Goal: Information Seeking & Learning: Stay updated

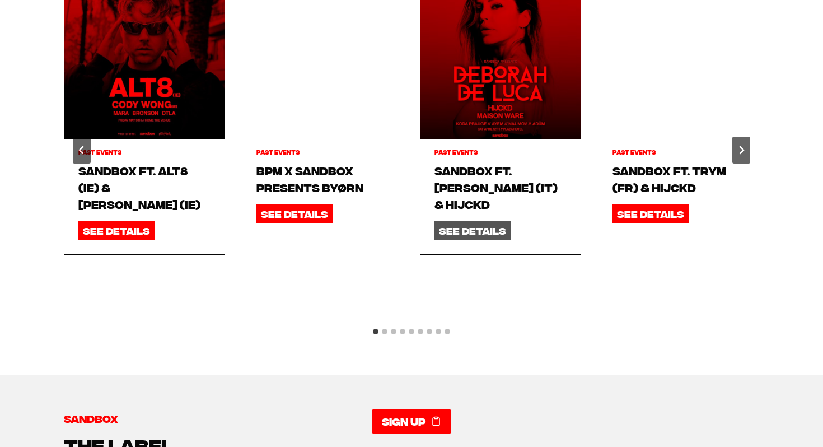
scroll to position [1287, 0]
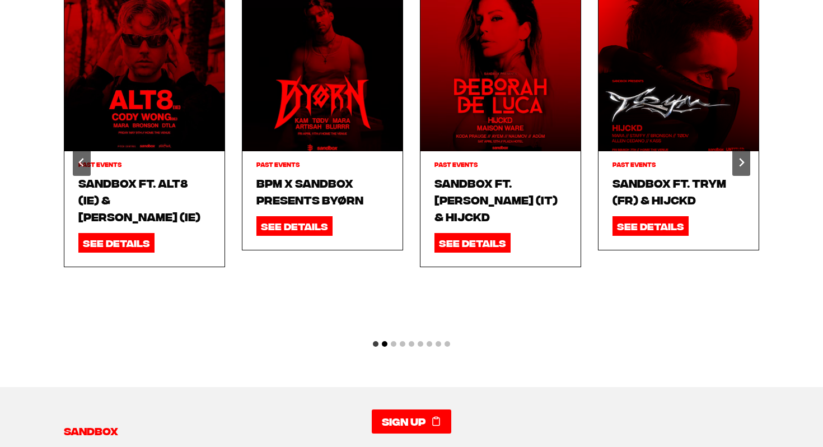
click at [386, 341] on button "Go to slide 2" at bounding box center [385, 344] width 6 height 6
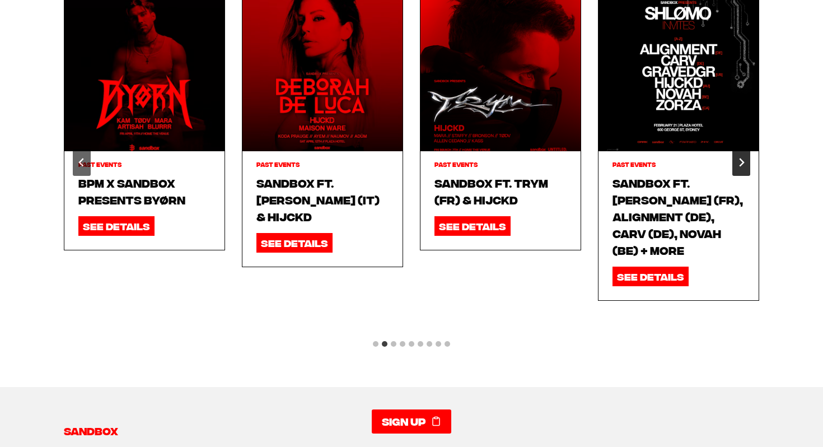
click at [744, 158] on icon "Next slide" at bounding box center [741, 162] width 9 height 9
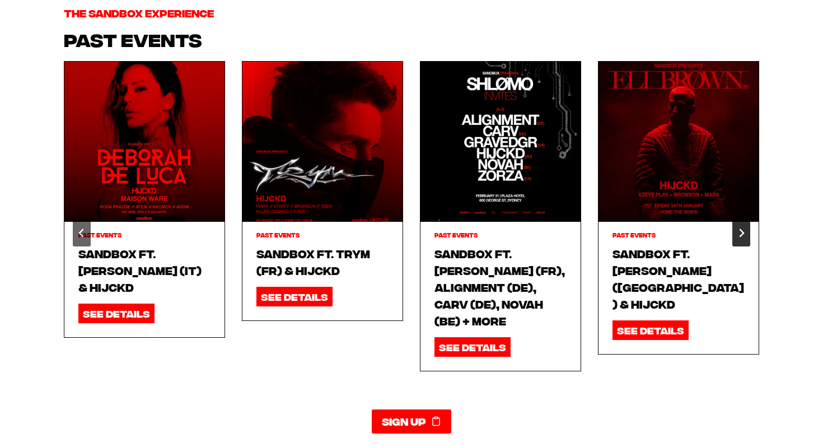
scroll to position [1214, 0]
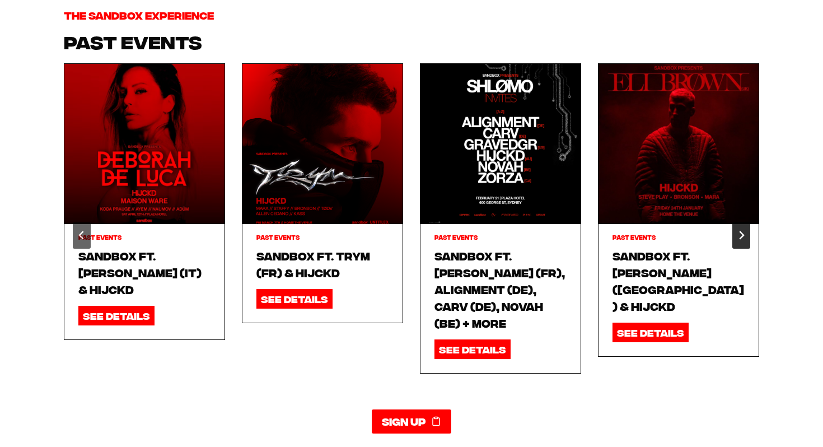
click at [738, 231] on icon "Next slide" at bounding box center [741, 235] width 9 height 9
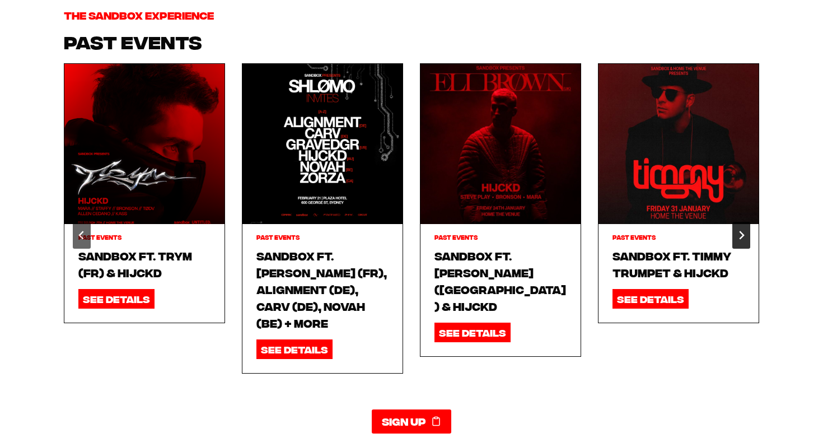
click at [738, 231] on icon "Next slide" at bounding box center [741, 235] width 9 height 9
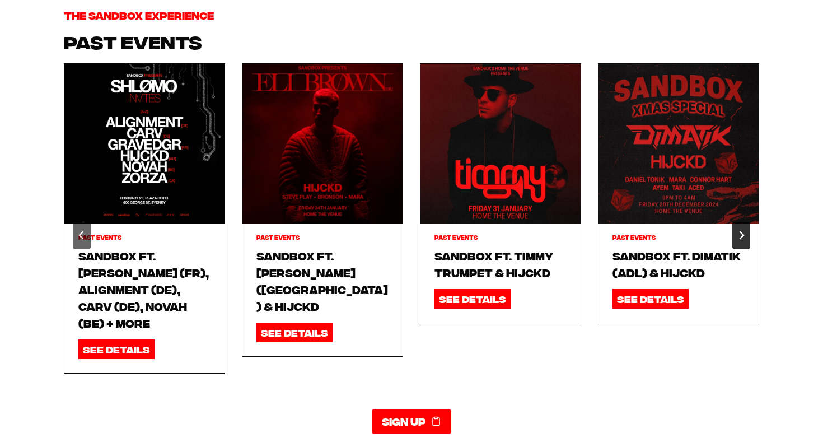
click at [738, 231] on icon "Next slide" at bounding box center [741, 235] width 9 height 9
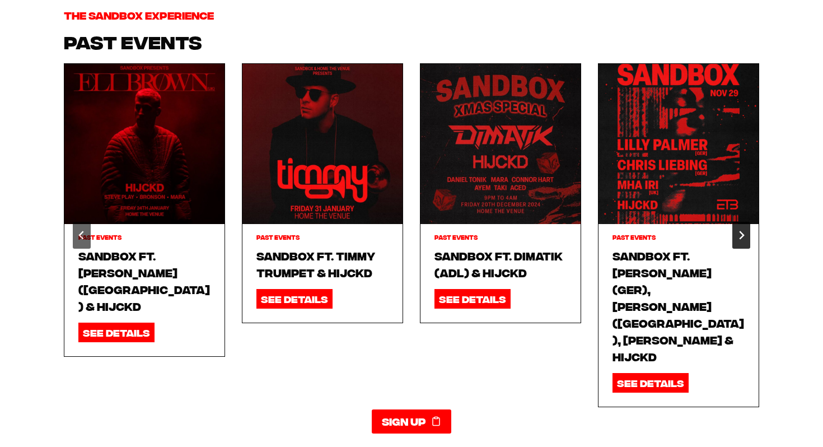
click at [738, 231] on icon "Next slide" at bounding box center [741, 235] width 9 height 9
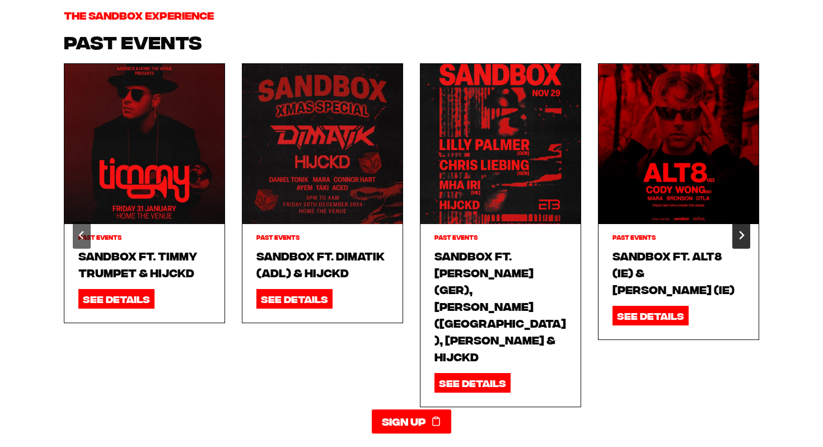
click at [738, 231] on icon "Next slide" at bounding box center [741, 235] width 9 height 9
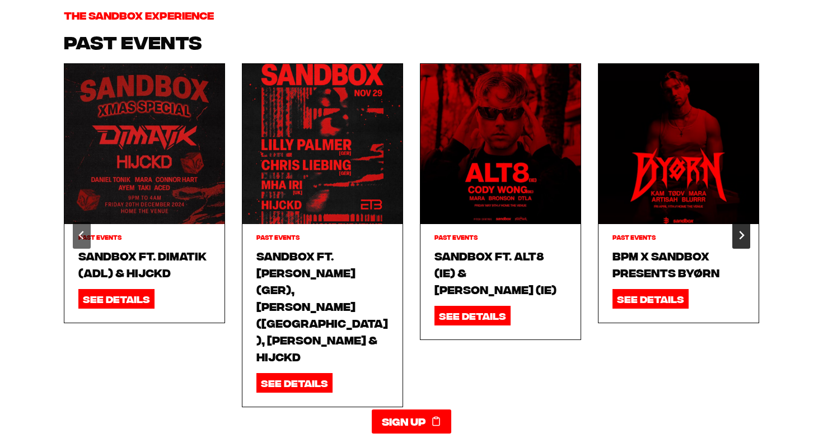
click at [739, 231] on icon "Next slide" at bounding box center [741, 235] width 9 height 9
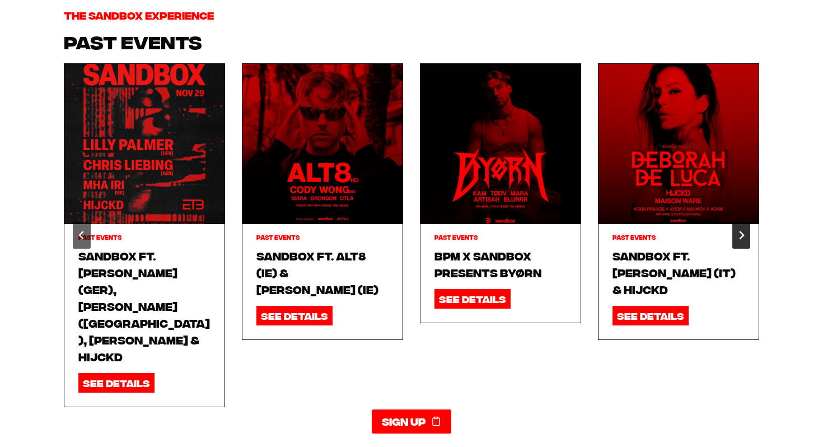
click at [739, 231] on icon "Go to first slide" at bounding box center [741, 235] width 9 height 9
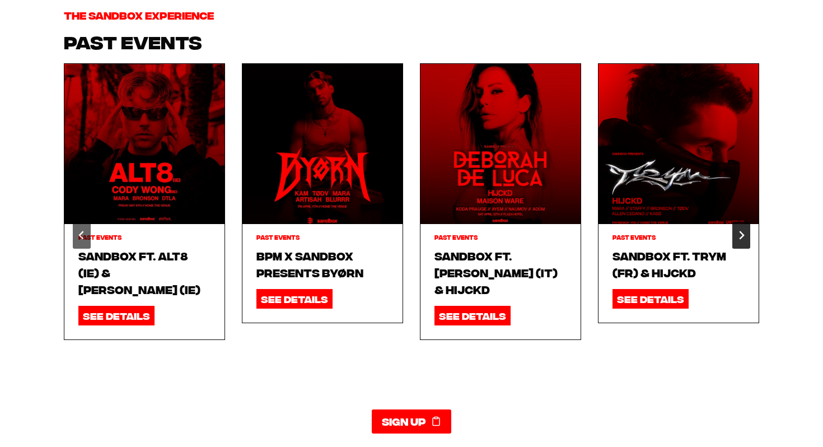
click at [739, 231] on icon "Next slide" at bounding box center [741, 235] width 9 height 9
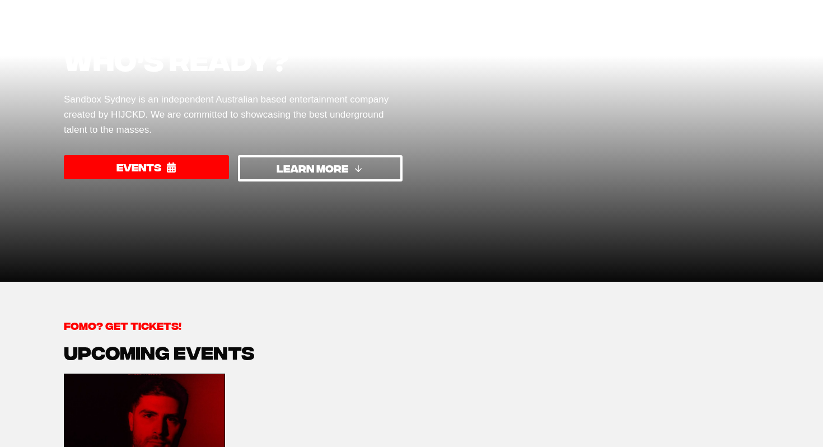
scroll to position [0, 0]
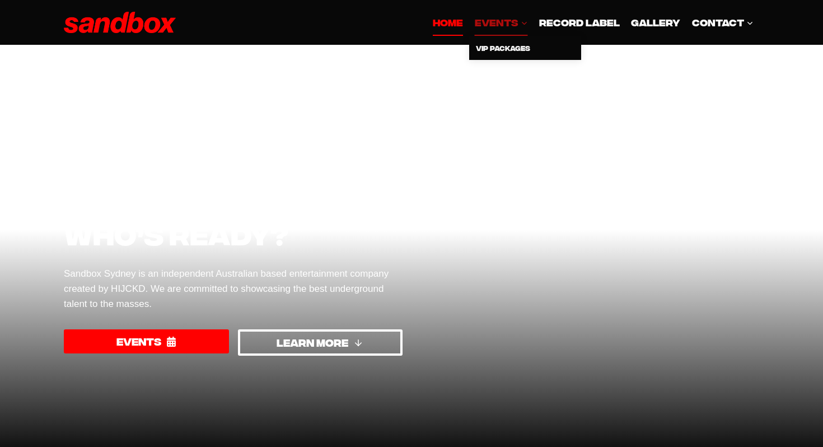
click at [502, 17] on span "EVENTS Expand" at bounding box center [501, 22] width 53 height 15
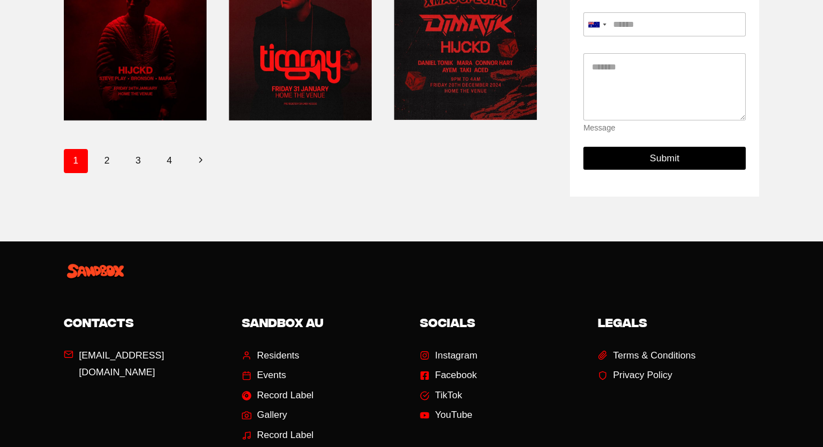
scroll to position [628, 0]
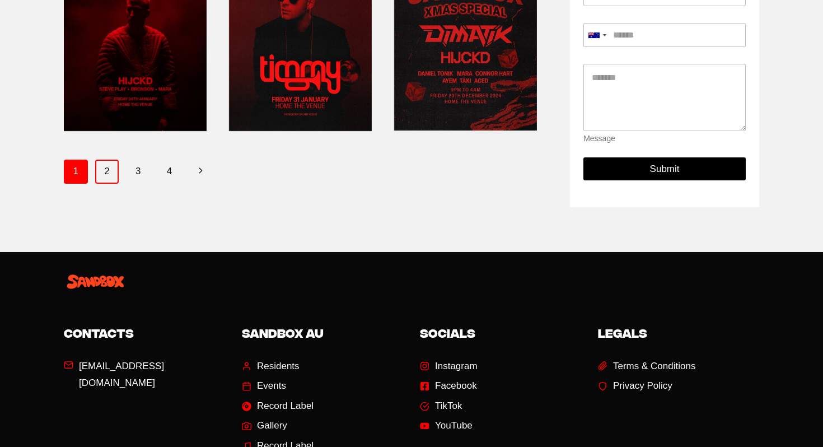
click at [107, 179] on link "2" at bounding box center [107, 172] width 24 height 24
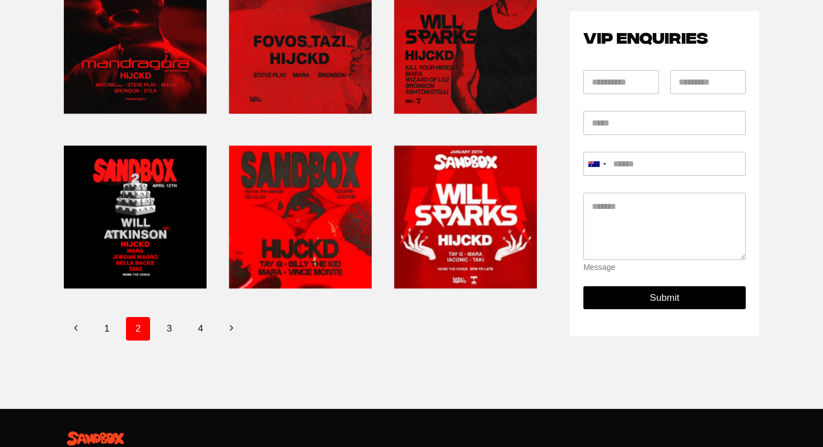
scroll to position [447, 0]
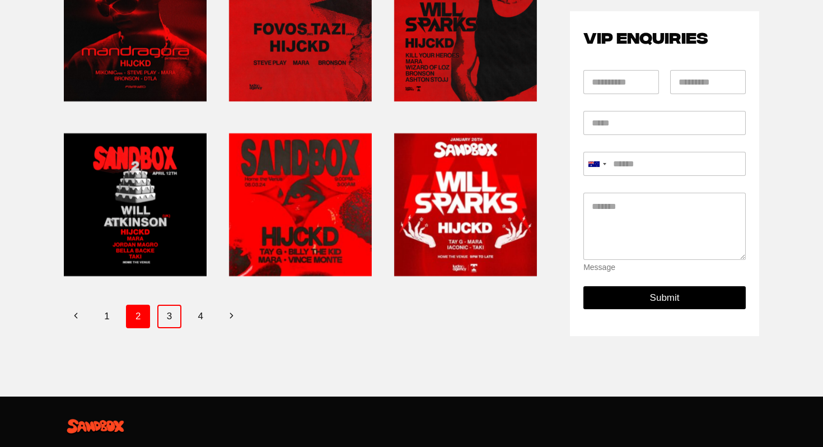
click at [170, 321] on link "3" at bounding box center [169, 317] width 24 height 24
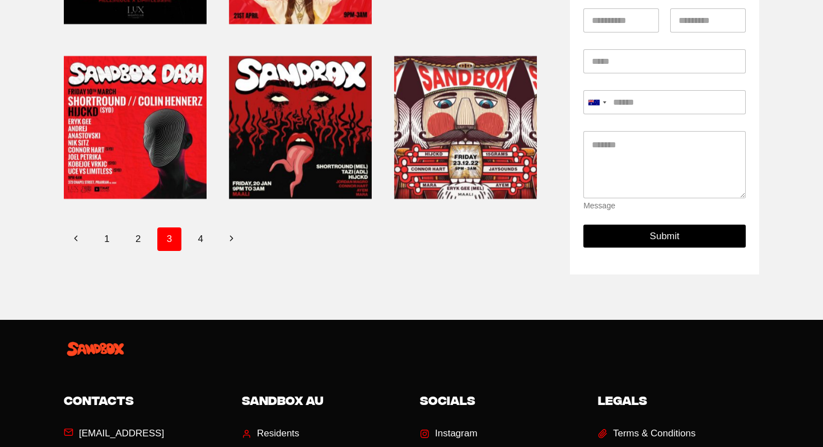
scroll to position [626, 0]
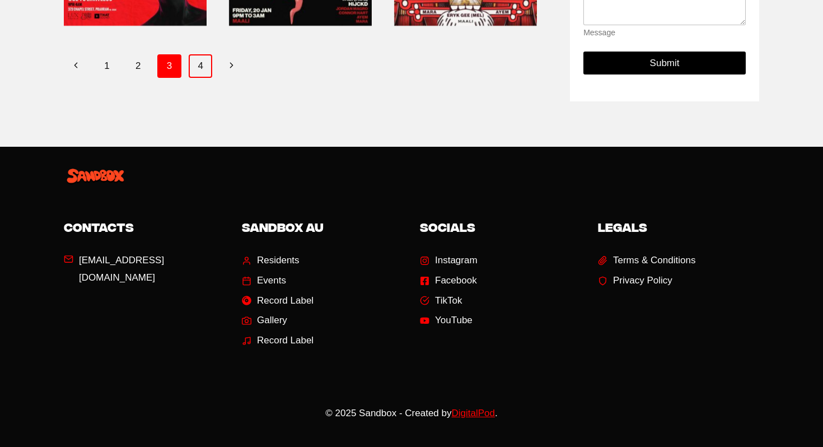
click at [200, 65] on link "4" at bounding box center [201, 66] width 24 height 24
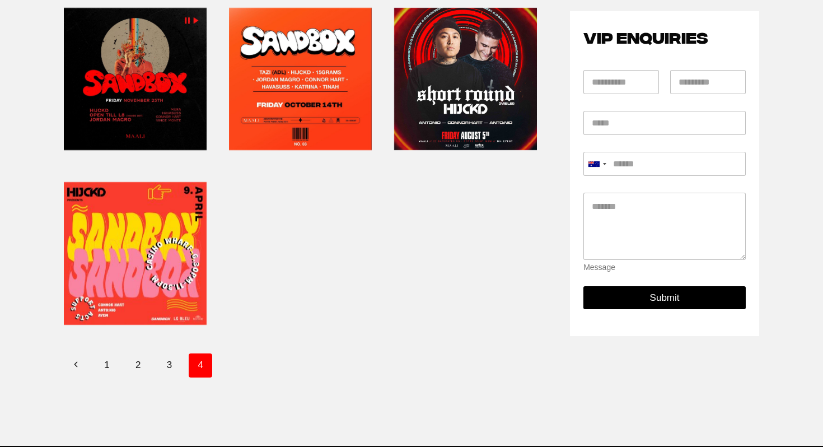
scroll to position [152, 0]
